Goal: Check status: Check status

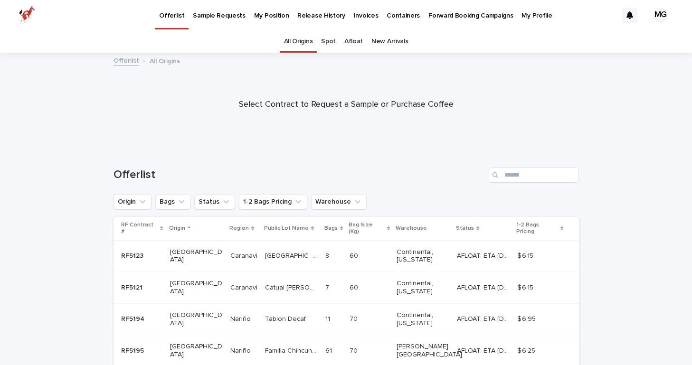
click at [354, 17] on p "Invoices" at bounding box center [366, 10] width 25 height 20
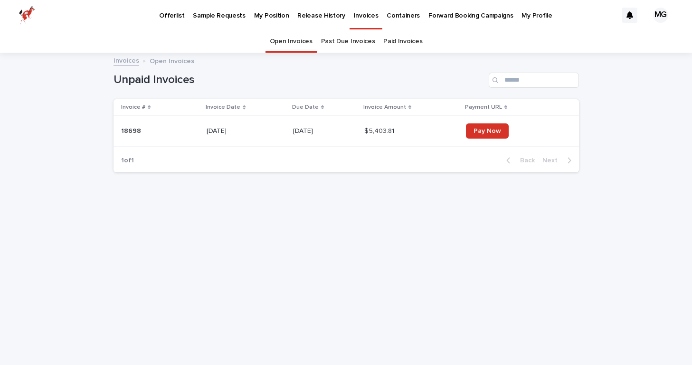
click at [397, 41] on link "Paid Invoices" at bounding box center [402, 41] width 39 height 22
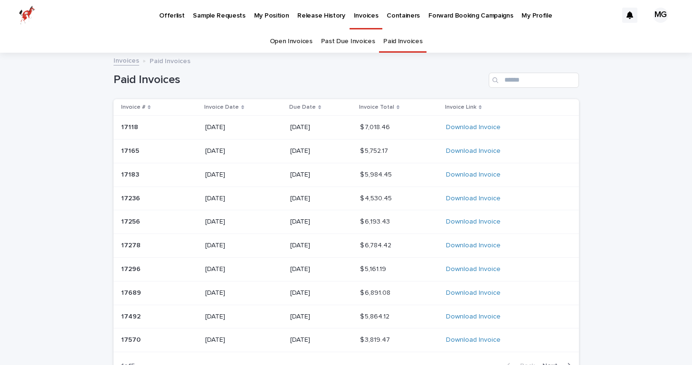
click at [226, 104] on p "Invoice Date" at bounding box center [221, 107] width 35 height 10
click at [223, 103] on p "Invoice Date" at bounding box center [221, 107] width 35 height 10
click at [349, 41] on link "Past Due Invoices" at bounding box center [348, 41] width 54 height 22
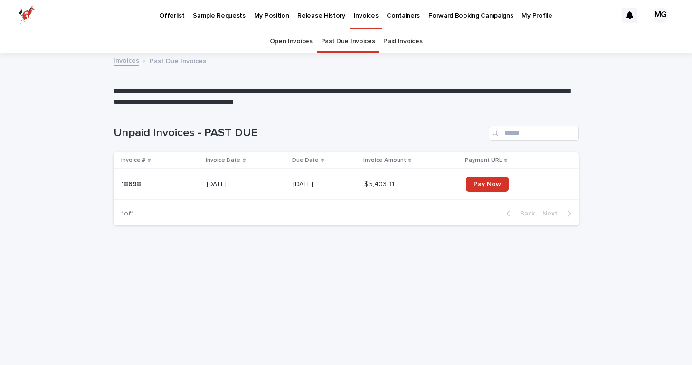
click at [308, 45] on link "Open Invoices" at bounding box center [291, 41] width 43 height 22
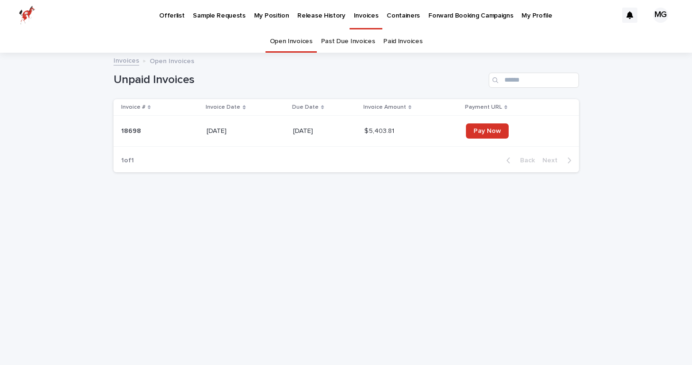
click at [659, 12] on div "MG" at bounding box center [660, 15] width 15 height 15
click at [640, 108] on div "Loading... Saving… Loading... Saving… Unpaid Invoices Invoice # Invoice Date Du…" at bounding box center [346, 210] width 692 height 312
click at [260, 12] on div at bounding box center [346, 15] width 692 height 30
click at [258, 14] on p "My Position" at bounding box center [271, 10] width 35 height 20
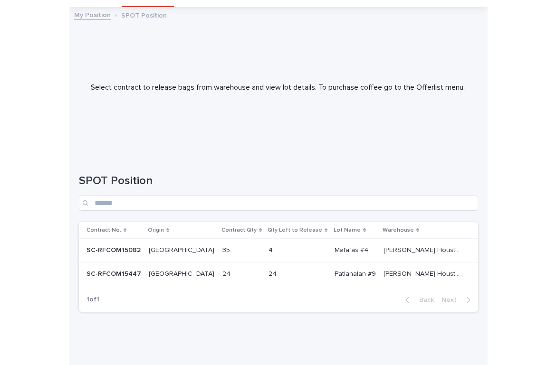
scroll to position [36, 0]
